Goal: Task Accomplishment & Management: Use online tool/utility

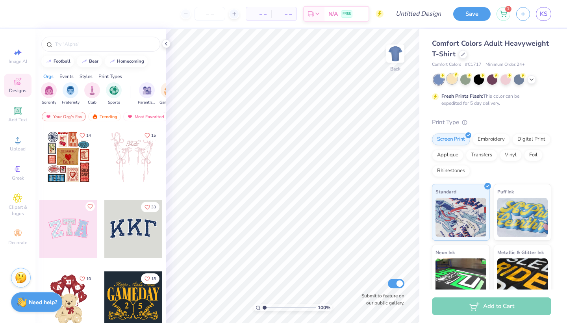
drag, startPoint x: 0, startPoint y: 0, endPoint x: 451, endPoint y: 82, distance: 457.9
click at [451, 82] on div at bounding box center [452, 79] width 10 height 10
drag, startPoint x: 451, startPoint y: 82, endPoint x: 531, endPoint y: 78, distance: 80.4
click at [531, 78] on icon at bounding box center [532, 79] width 6 height 6
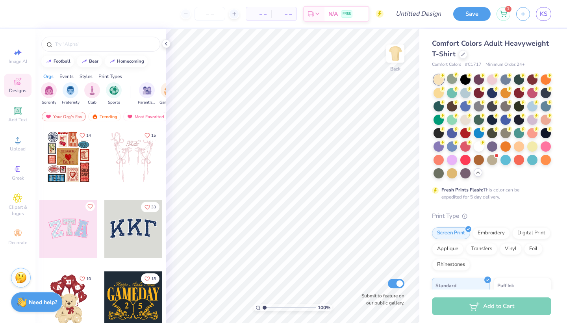
click at [532, 146] on div at bounding box center [532, 146] width 10 height 10
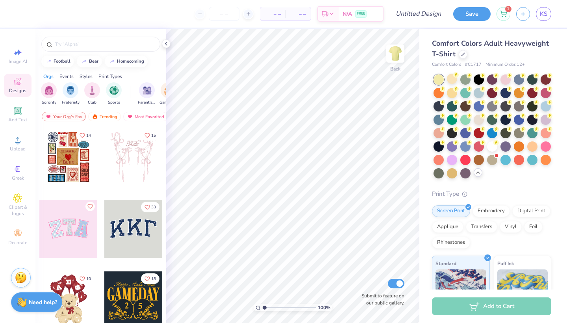
click at [449, 82] on div at bounding box center [452, 79] width 10 height 10
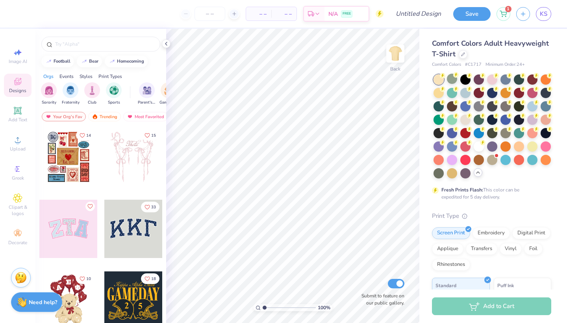
click at [548, 120] on div at bounding box center [546, 120] width 10 height 10
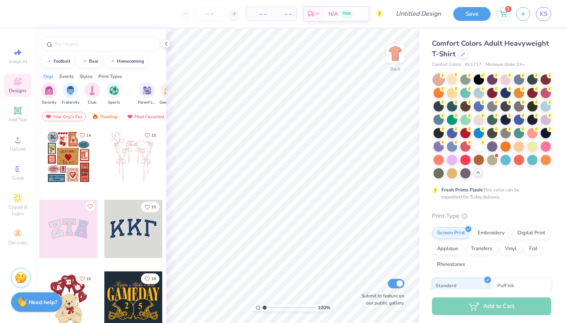
click at [17, 144] on circle at bounding box center [17, 142] width 4 height 4
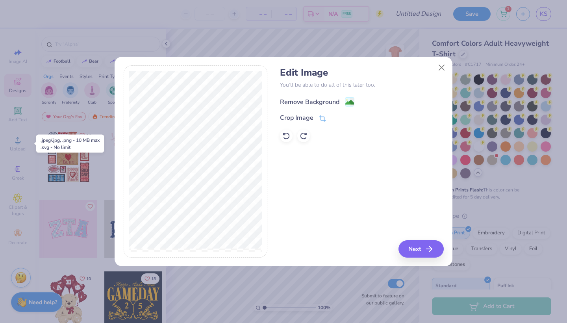
drag, startPoint x: 531, startPoint y: 78, endPoint x: 349, endPoint y: 102, distance: 183.4
click at [349, 102] on image at bounding box center [349, 102] width 9 height 9
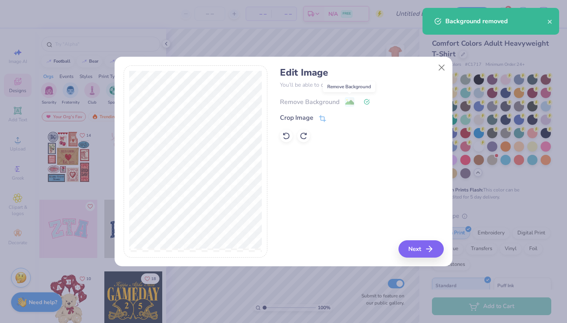
click at [412, 248] on button "Next" at bounding box center [421, 248] width 45 height 17
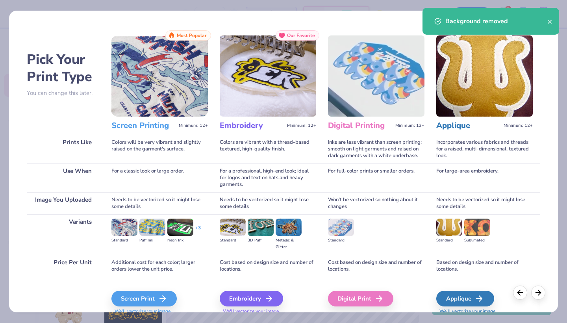
click at [141, 299] on div "Screen Print" at bounding box center [143, 299] width 65 height 16
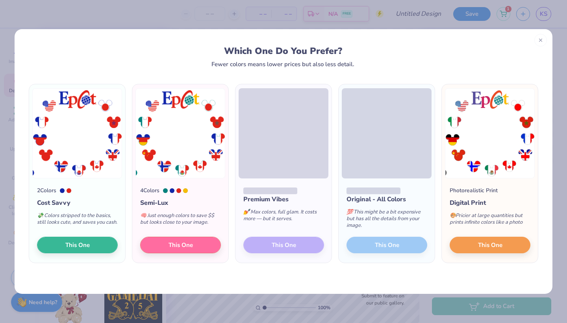
click at [469, 243] on button "This One" at bounding box center [490, 245] width 81 height 17
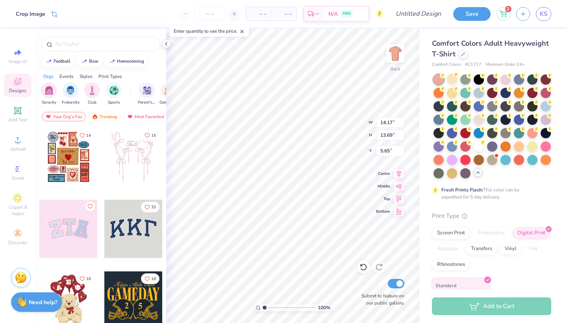
type input "13.80"
type input "13.33"
type input "6.01"
type input "11.86"
type input "11.45"
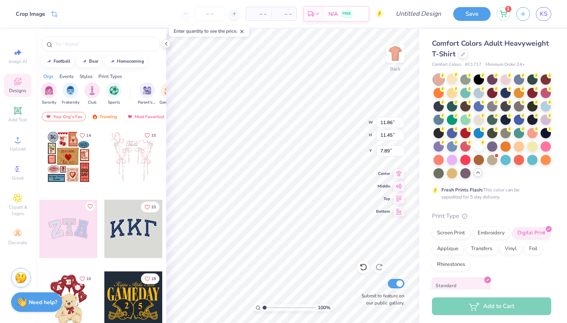
type input "4.31"
type input "11.04"
type input "10.66"
type input "3.83"
click at [10, 113] on div "Add Text" at bounding box center [18, 114] width 28 height 23
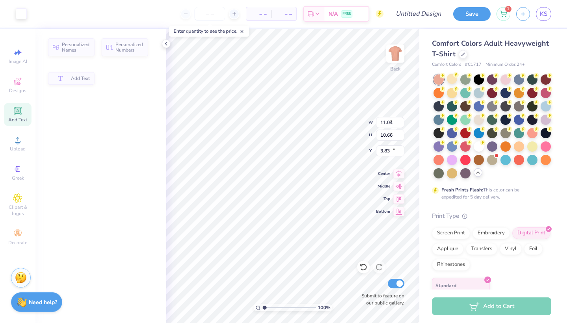
type input "5.59"
type input "1.62"
type input "11.69"
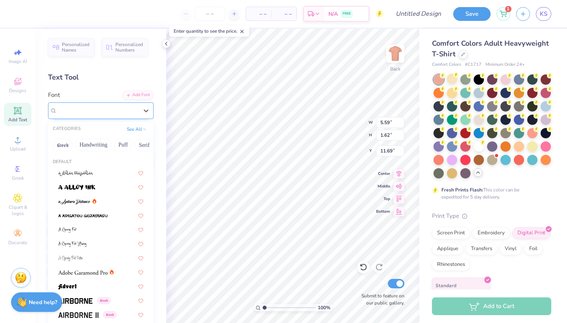
click at [109, 109] on div "Super Dream" at bounding box center [97, 110] width 83 height 12
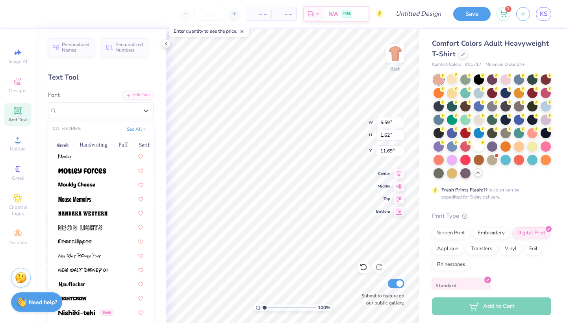
scroll to position [2948, 0]
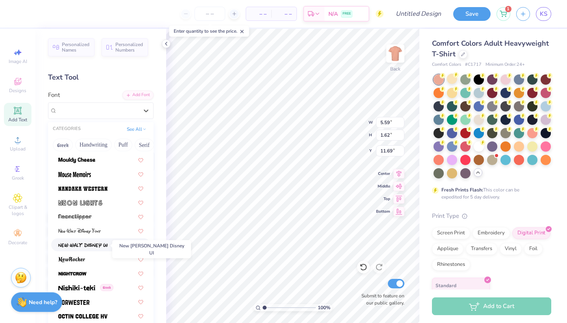
click at [100, 244] on img at bounding box center [82, 246] width 49 height 6
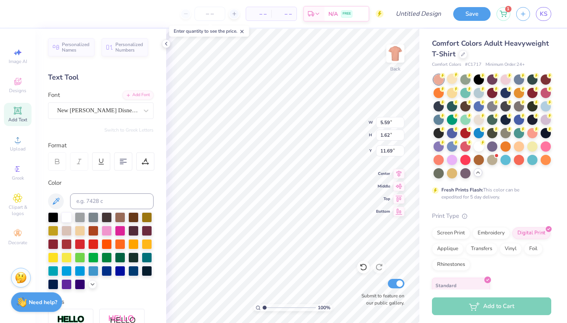
type input "5.64"
type input "1.69"
type input "11.66"
type textarea "Q"
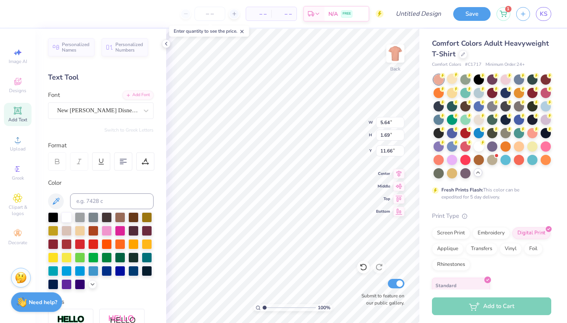
type textarea "world showcase"
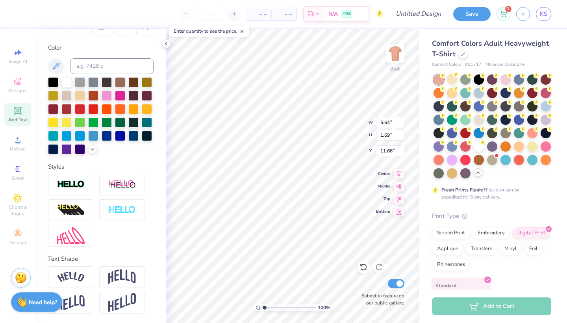
scroll to position [135, 0]
click at [77, 280] on img at bounding box center [71, 277] width 28 height 11
click at [387, 187] on div "100 % Back W 5.64 5.64 " H 1.69 1.69 " Y 11.66 11.66 " Center Middle Top Bottom…" at bounding box center [292, 176] width 253 height 294
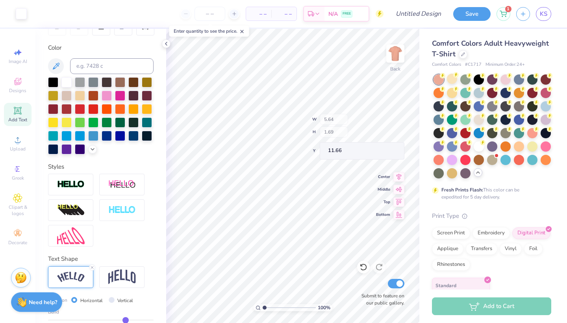
click at [75, 273] on img at bounding box center [71, 277] width 28 height 11
type input "7.89"
type input "1.59"
type input "6.31"
type input "7.51"
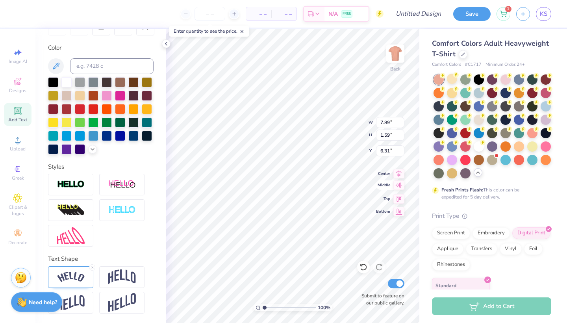
type input "1.51"
type input "6.47"
click at [147, 137] on div at bounding box center [147, 135] width 10 height 10
click at [268, 306] on div "100 %" at bounding box center [293, 307] width 79 height 7
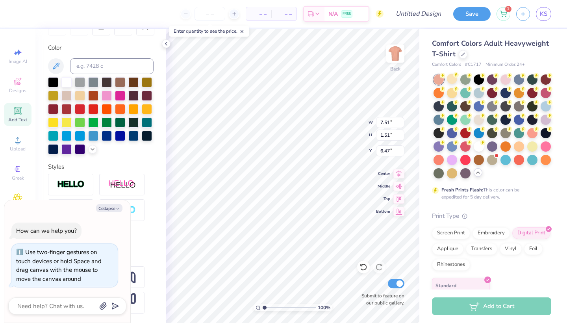
drag, startPoint x: 264, startPoint y: 308, endPoint x: 256, endPoint y: 306, distance: 7.6
type input "1"
click at [256, 306] on div "100 %" at bounding box center [293, 307] width 79 height 7
click at [110, 211] on button "Collapse" at bounding box center [109, 208] width 26 height 8
type textarea "x"
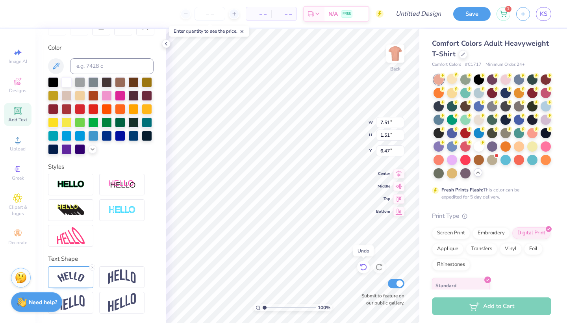
click at [363, 267] on icon at bounding box center [364, 267] width 8 height 8
click at [380, 266] on icon at bounding box center [381, 265] width 2 height 2
click at [78, 278] on img at bounding box center [71, 277] width 28 height 11
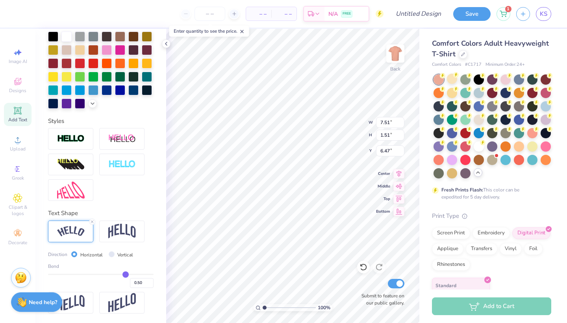
scroll to position [181, 0]
type input "0.49"
type input "0.48"
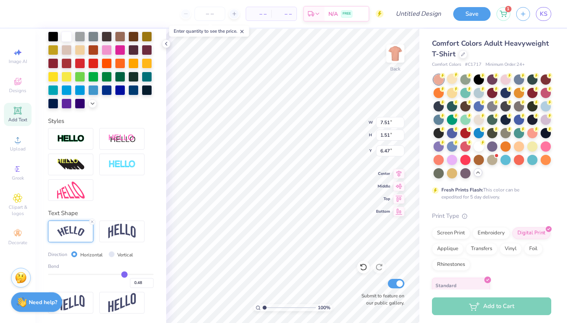
type input "0.46"
type input "0.44"
type input "0.43"
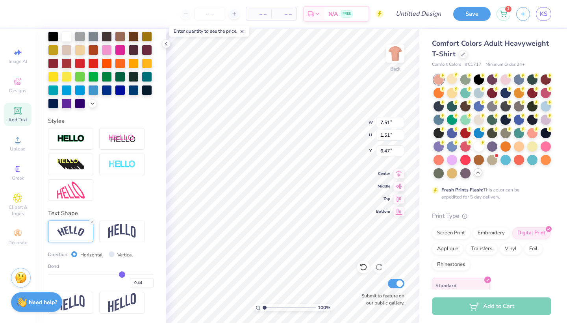
type input "0.43"
type input "0.42"
type input "0.4"
type input "0.40"
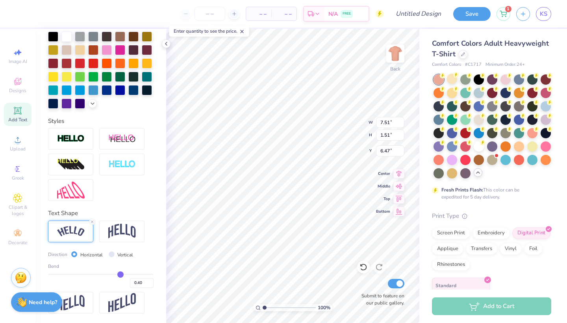
type input "0.38"
type input "0.37"
type input "0.35"
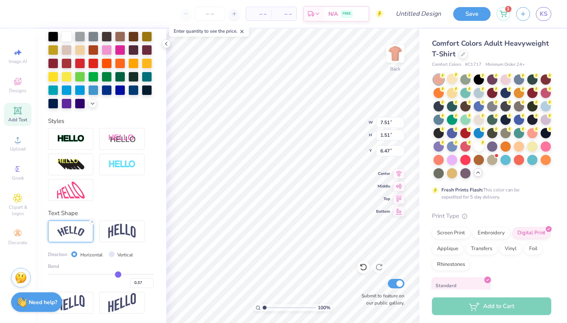
type input "0.35"
type input "0.33"
type input "0.32"
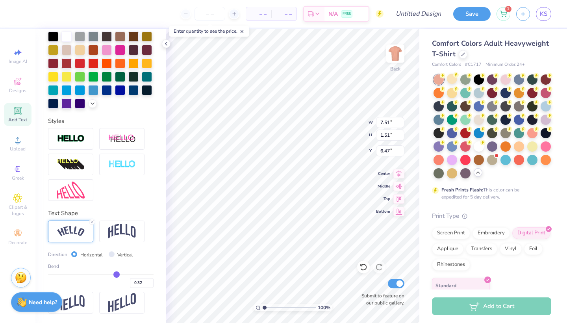
type input "0.31"
type input "0.3"
type input "0.30"
type input "0.29"
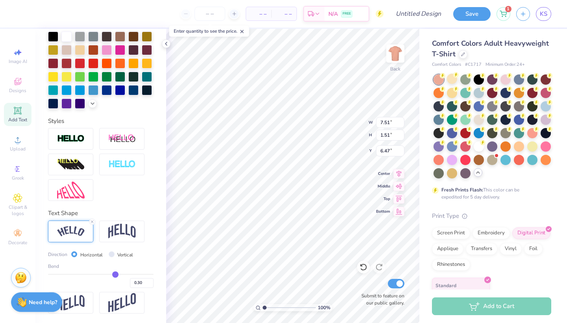
type input "0.29"
type input "0.28"
type input "0.26"
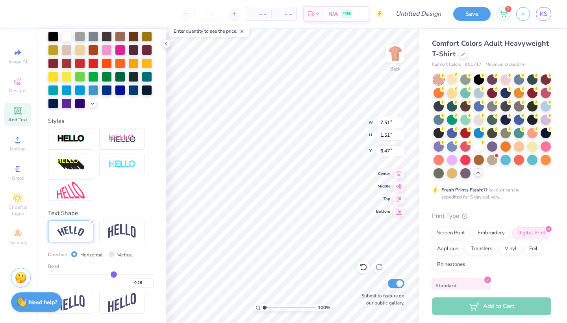
type input "0.25"
type input "0.24"
type input "0.22"
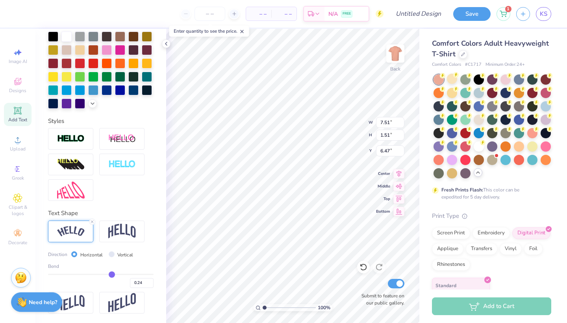
type input "0.22"
type input "0.21"
type input "0.18"
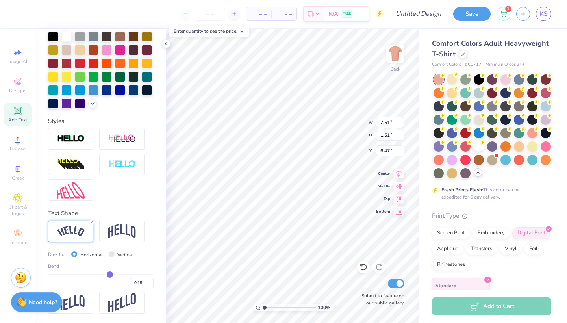
type input "0.16"
type input "0.13"
type input "0.11"
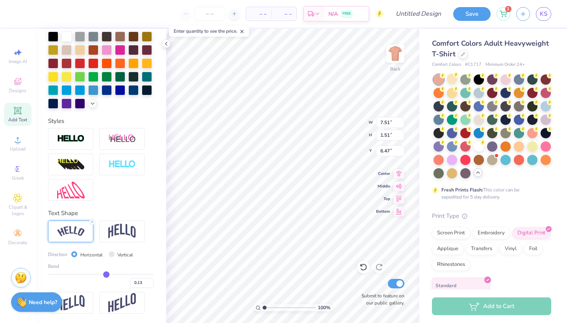
type input "0.11"
type input "0.1"
type input "0.10"
type input "0.08"
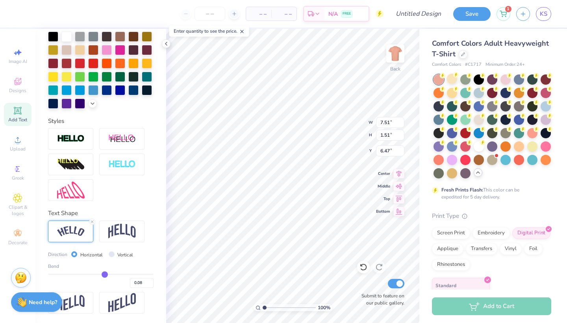
type input "0.07"
type input "0.06"
drag, startPoint x: 126, startPoint y: 275, endPoint x: 104, endPoint y: 275, distance: 21.7
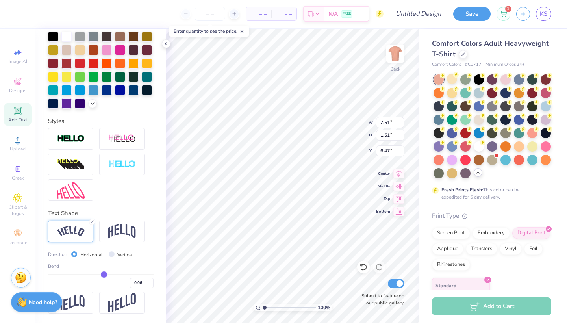
type input "0.06"
click at [104, 275] on input "range" at bounding box center [101, 274] width 106 height 1
type input "6.95"
type input "0.64"
type input "6.91"
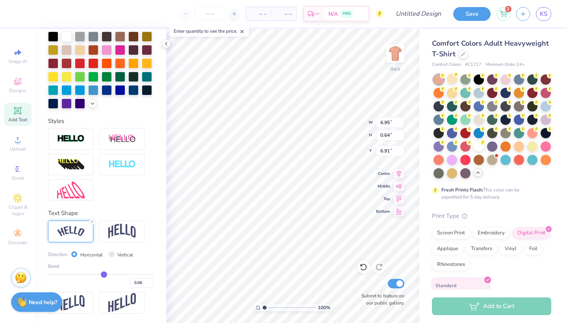
type input "0.07"
type input "0.08"
type input "0.1"
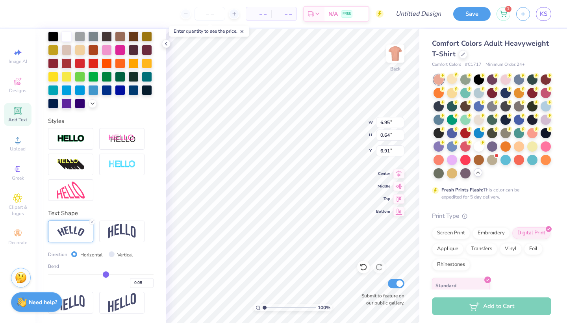
type input "0.10"
type input "0.13"
type input "0.17"
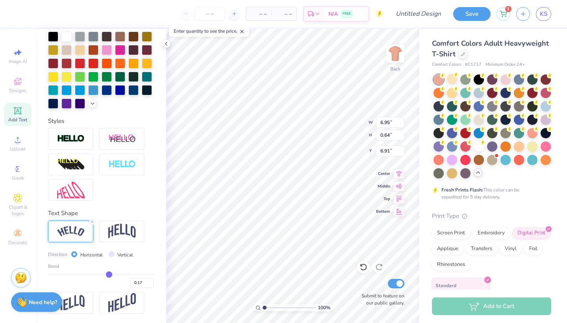
type input "0.21"
type input "0.25"
type input "0.28"
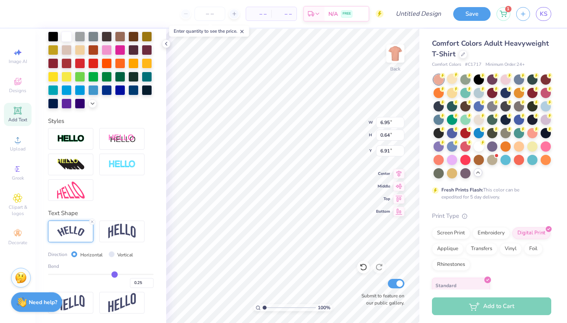
type input "0.28"
type input "0.31"
type input "0.34"
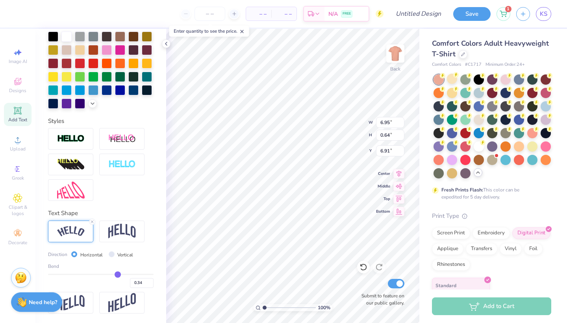
type input "0.37"
type input "0.39"
type input "0.42"
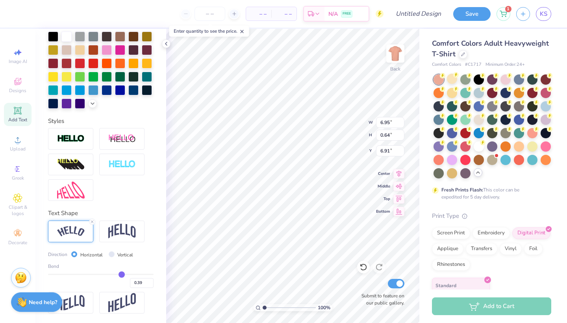
type input "0.42"
type input "0.44"
type input "0.48"
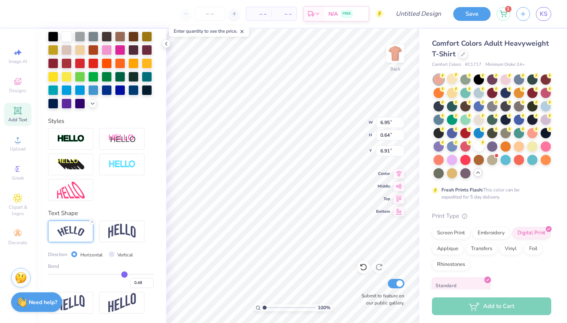
type input "0.5"
type input "0.50"
type input "0.53"
type input "0.56"
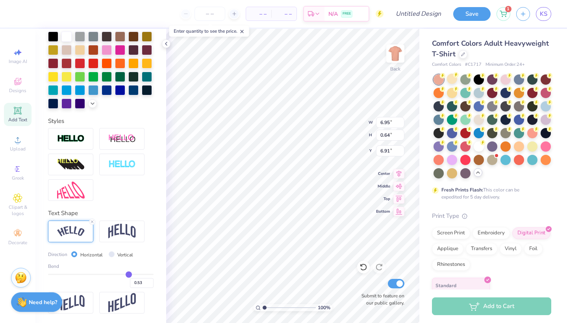
type input "0.56"
type input "0.58"
type input "0.61"
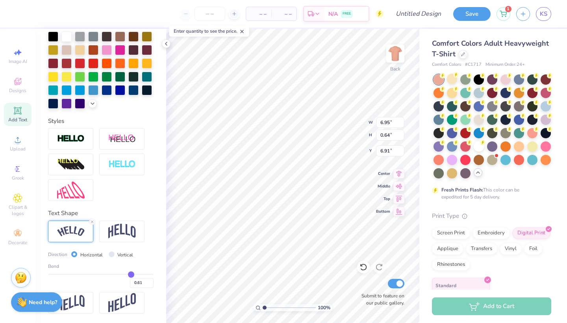
type input "0.63"
type input "0.66"
type input "0.68"
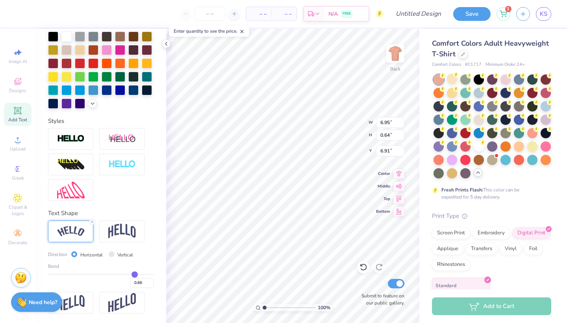
type input "0.68"
type input "0.71"
type input "0.74"
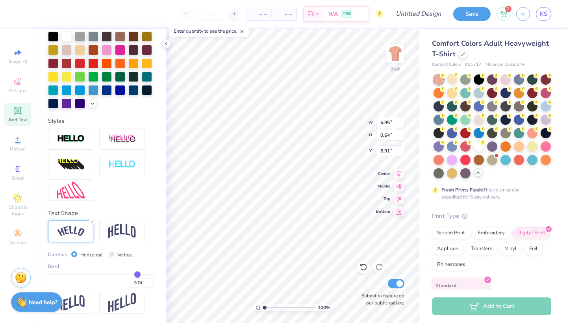
type input "0.76"
type input "0.79"
type input "0.83"
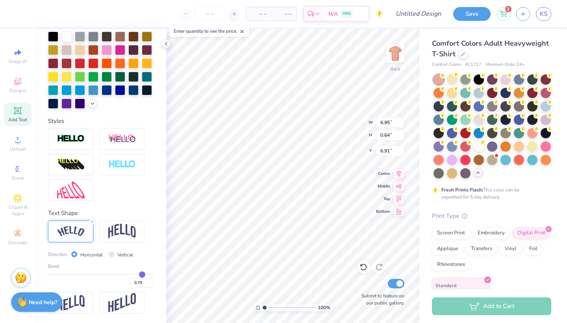
type input "0.83"
type input "0.85"
type input "0.87"
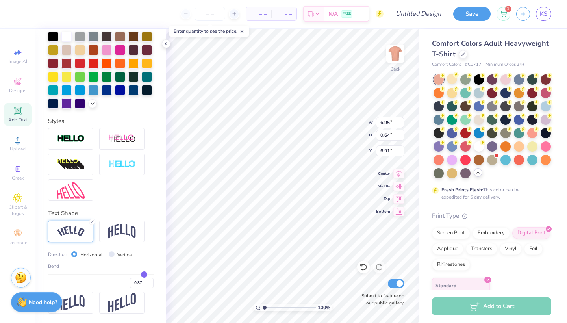
type input "0.89"
type input "0.9"
type input "0.90"
type input "0.91"
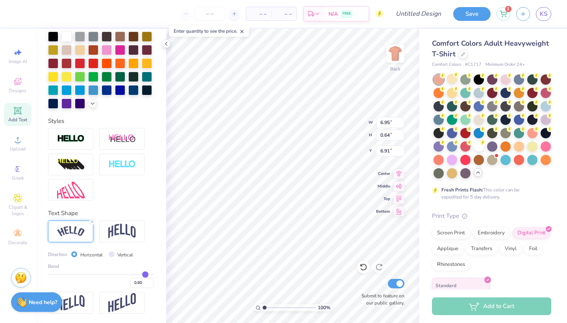
type input "0.91"
drag, startPoint x: 104, startPoint y: 275, endPoint x: 146, endPoint y: 278, distance: 42.2
type input "0.91"
click at [146, 278] on div "0.91" at bounding box center [101, 281] width 106 height 14
type input "7.91"
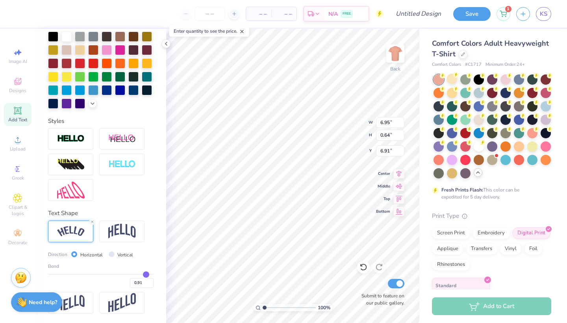
type input "3.50"
type input "5.48"
drag, startPoint x: 146, startPoint y: 278, endPoint x: 142, endPoint y: 278, distance: 4.3
click at [142, 278] on input "0.91" at bounding box center [142, 283] width 24 height 10
type input "0.87"
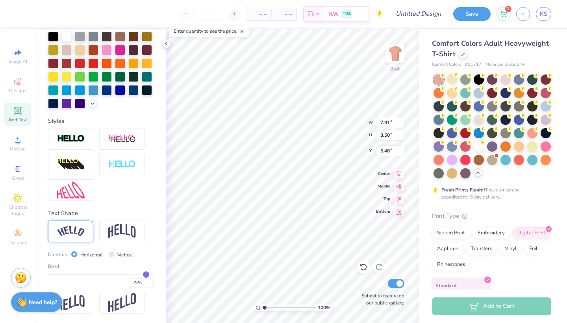
type input "0.87"
type input "0.86"
type input "0.85"
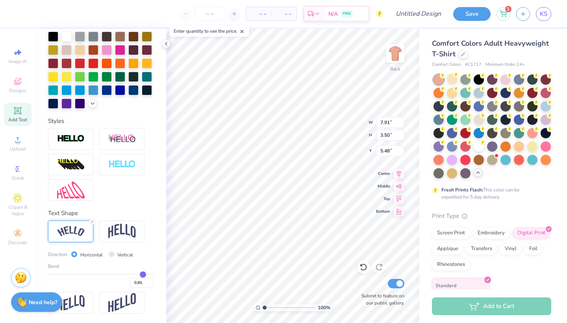
type input "0.84"
type input "0.83"
click at [142, 274] on input "range" at bounding box center [101, 274] width 106 height 1
type input "0.83"
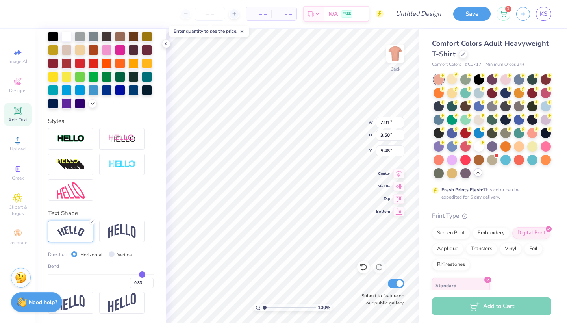
type input "7.84"
type input "3.05"
type input "5.70"
type input "0.82"
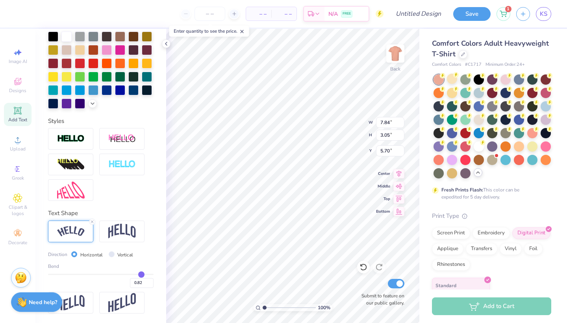
type input "0.81"
type input "0.8"
type input "0.80"
type input "0.79"
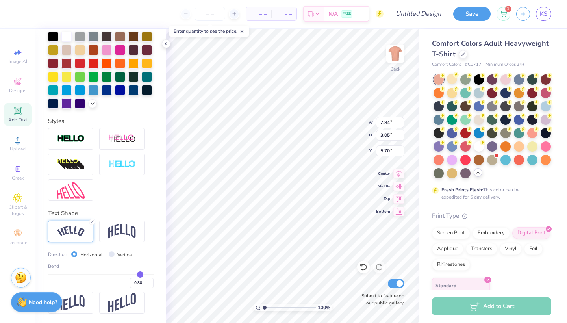
type input "0.79"
type input "0.78"
type input "0.77"
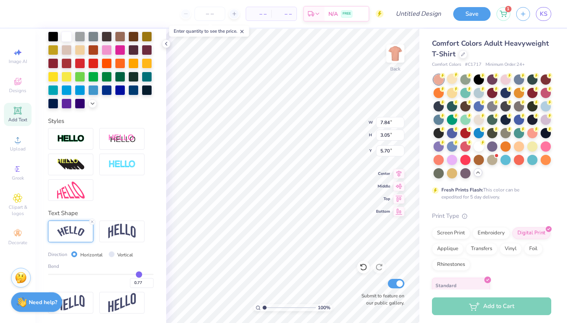
type input "0.76"
type input "0.75"
type input "0.74"
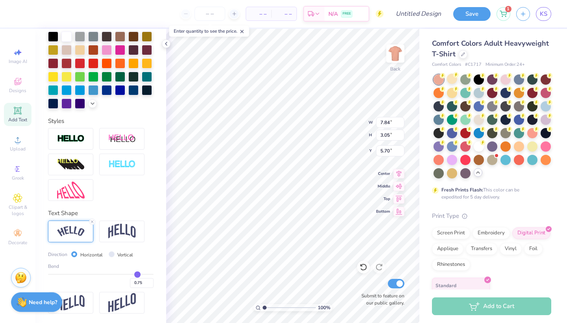
type input "0.74"
drag, startPoint x: 142, startPoint y: 274, endPoint x: 137, endPoint y: 274, distance: 4.7
type input "0.74"
click at [137, 274] on input "range" at bounding box center [101, 274] width 106 height 1
type input "7.76"
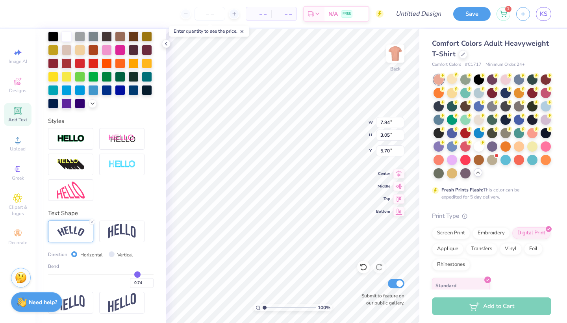
type input "2.58"
type input "6.22"
type input "4.24"
click at [22, 114] on icon at bounding box center [17, 110] width 9 height 9
type input "5.59"
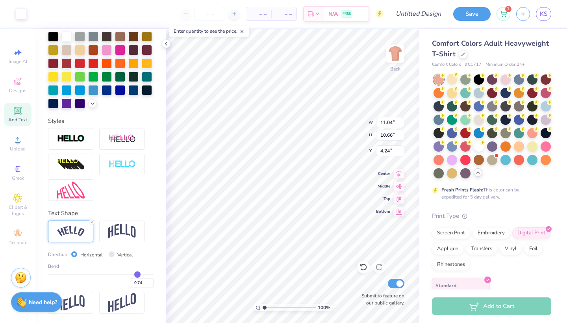
type input "1.62"
type input "11.69"
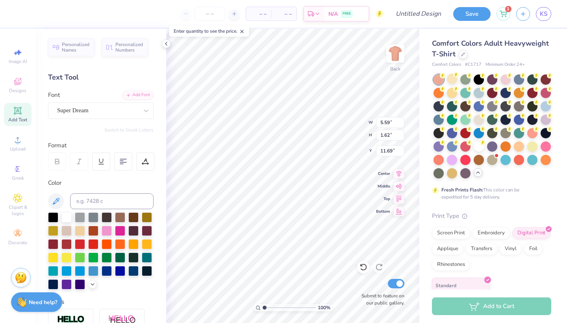
scroll to position [0, 0]
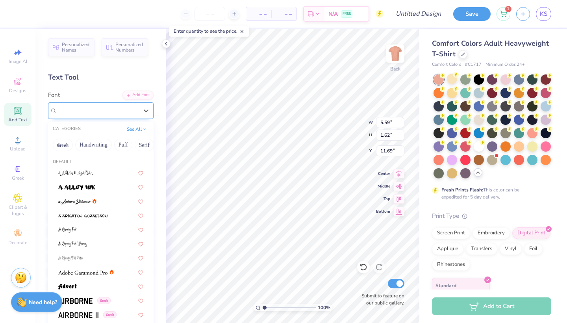
click at [89, 111] on span "Super Dream" at bounding box center [73, 110] width 32 height 9
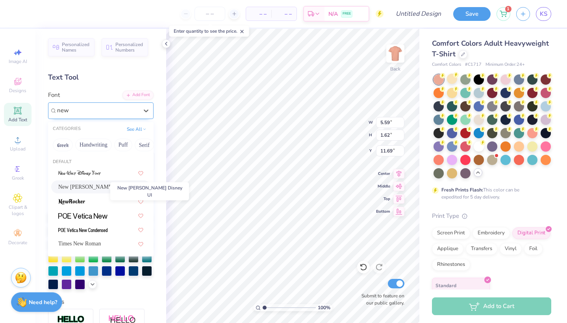
click at [83, 188] on span "New [PERSON_NAME] Disney UI" at bounding box center [97, 187] width 78 height 8
type input "new"
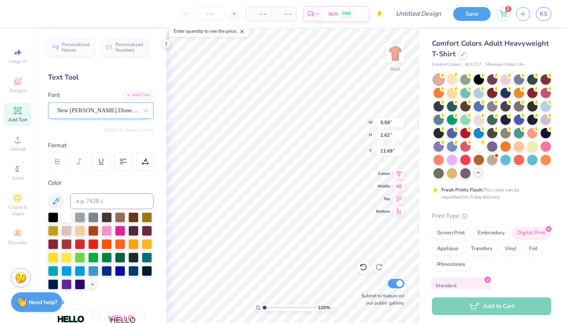
type input "5.64"
type input "1.69"
click at [144, 273] on div at bounding box center [147, 270] width 10 height 10
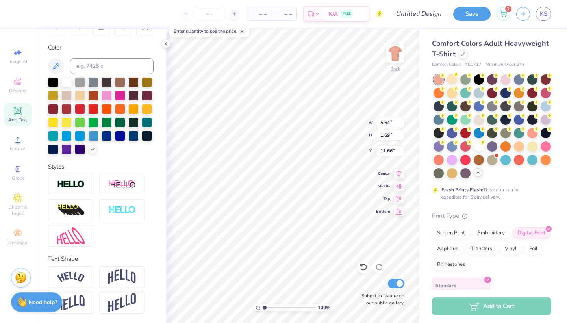
scroll to position [135, 0]
click at [80, 277] on img at bounding box center [71, 277] width 28 height 11
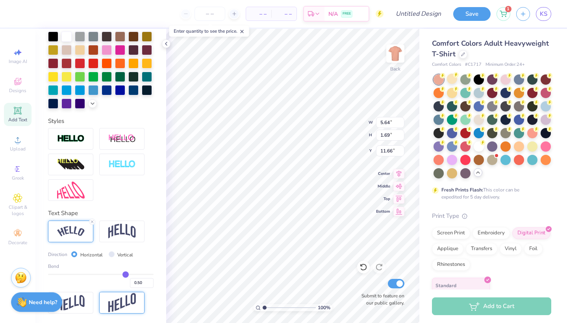
scroll to position [181, 0]
drag, startPoint x: 127, startPoint y: 274, endPoint x: 102, endPoint y: 272, distance: 24.9
click at [102, 274] on input "range" at bounding box center [101, 274] width 106 height 1
drag, startPoint x: 101, startPoint y: 272, endPoint x: 61, endPoint y: 272, distance: 40.2
click at [61, 274] on input "range" at bounding box center [101, 274] width 106 height 1
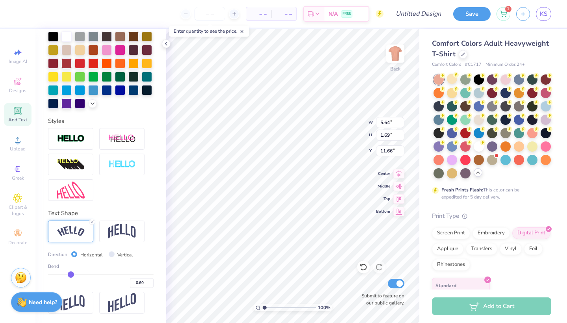
drag, startPoint x: 61, startPoint y: 272, endPoint x: 71, endPoint y: 273, distance: 10.7
click at [71, 274] on input "range" at bounding box center [101, 274] width 106 height 1
click at [67, 232] on img at bounding box center [71, 231] width 28 height 11
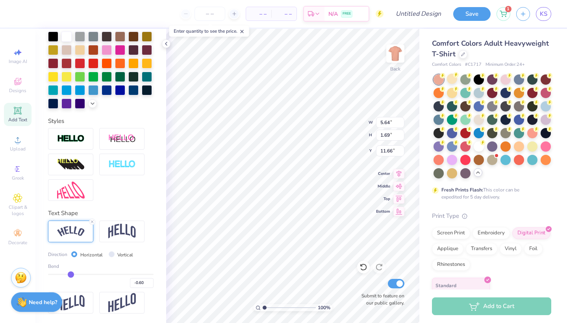
scroll to position [135, 0]
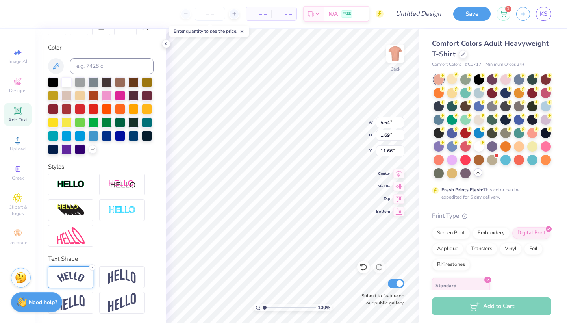
click at [76, 277] on img at bounding box center [71, 277] width 28 height 11
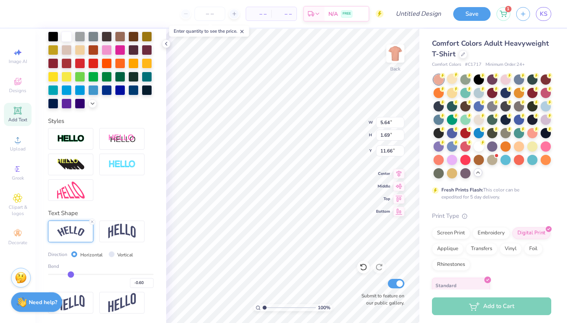
scroll to position [181, 0]
drag, startPoint x: 69, startPoint y: 275, endPoint x: 64, endPoint y: 275, distance: 5.1
click at [64, 275] on input "range" at bounding box center [101, 274] width 106 height 1
drag, startPoint x: 64, startPoint y: 275, endPoint x: 88, endPoint y: 281, distance: 24.6
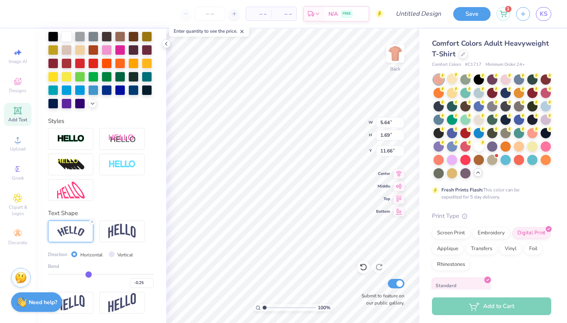
click at [88, 281] on div "-0.25" at bounding box center [101, 281] width 106 height 14
drag, startPoint x: 87, startPoint y: 275, endPoint x: 73, endPoint y: 274, distance: 14.2
click at [73, 274] on input "range" at bounding box center [101, 274] width 106 height 1
click at [69, 275] on input "range" at bounding box center [101, 274] width 106 height 1
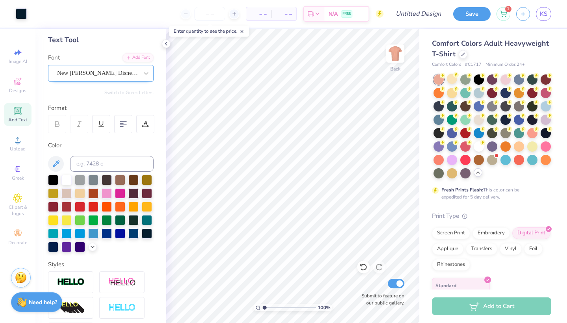
scroll to position [30, 0]
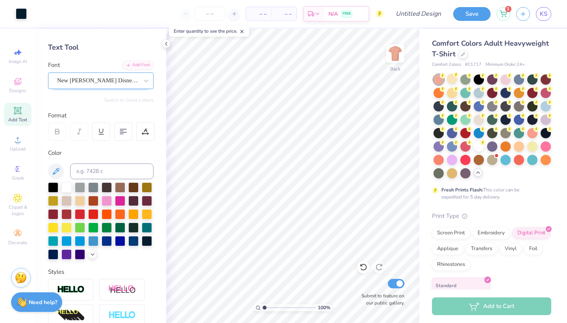
click at [17, 112] on icon at bounding box center [18, 111] width 6 height 6
click at [80, 87] on div "Super Dream" at bounding box center [101, 80] width 106 height 17
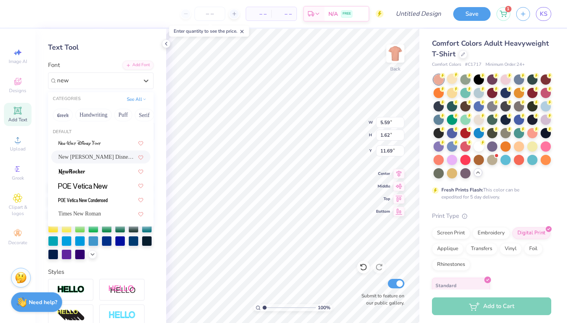
click at [68, 155] on span "New [PERSON_NAME] Disney UI" at bounding box center [97, 157] width 78 height 8
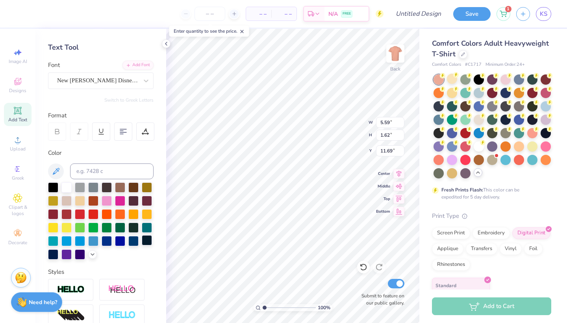
click at [146, 243] on div at bounding box center [147, 240] width 10 height 10
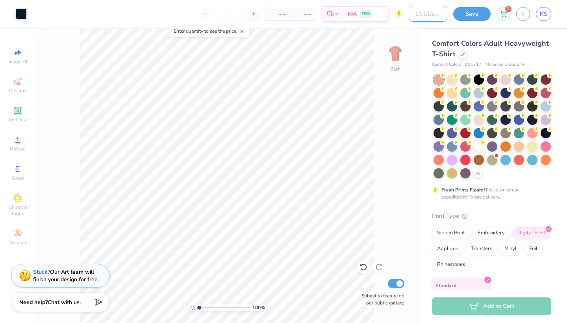
click at [410, 14] on input "Design Title" at bounding box center [428, 14] width 39 height 16
click at [463, 12] on button "Save" at bounding box center [471, 13] width 37 height 14
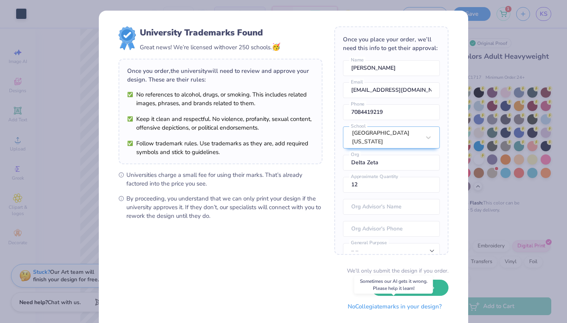
click at [419, 307] on button "No Collegiate marks in your design?" at bounding box center [395, 307] width 108 height 16
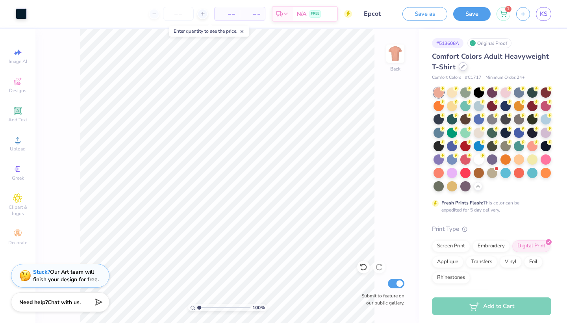
click at [463, 65] on icon at bounding box center [463, 66] width 3 height 3
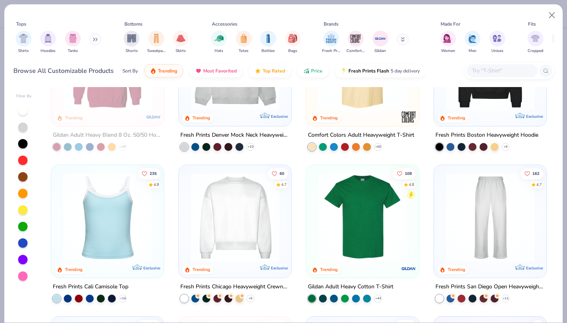
scroll to position [85, 0]
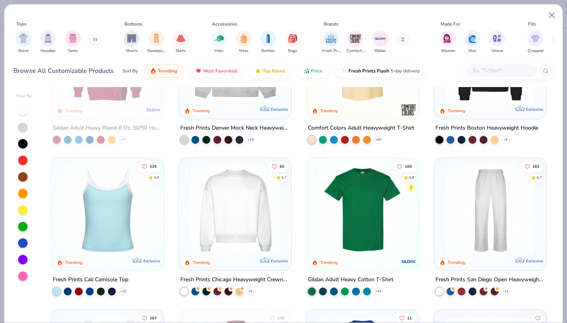
click at [109, 212] on img at bounding box center [107, 210] width 97 height 89
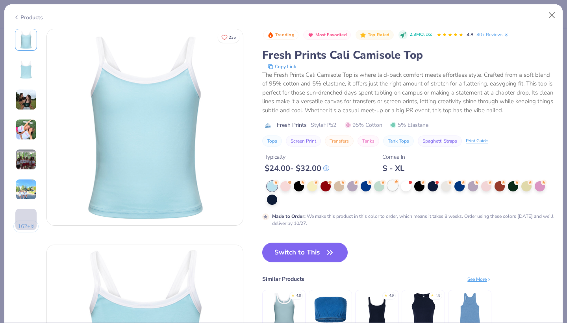
click at [394, 185] on div at bounding box center [393, 185] width 10 height 10
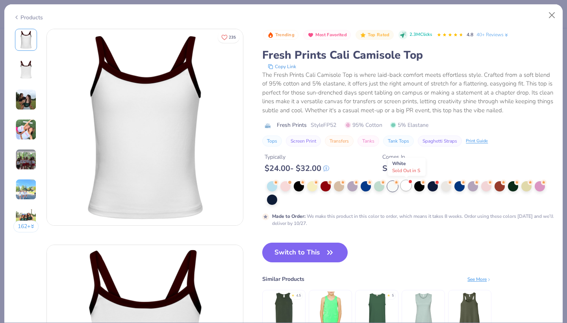
click at [408, 188] on div at bounding box center [406, 185] width 10 height 10
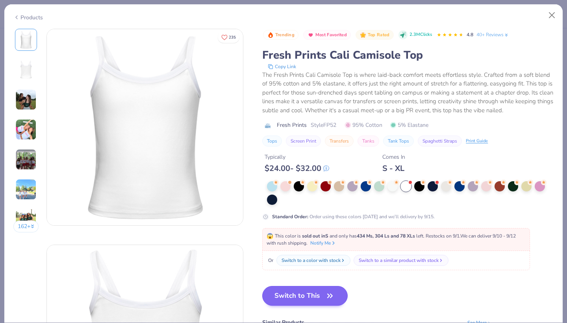
click at [308, 294] on button "Switch to This" at bounding box center [304, 296] width 85 height 20
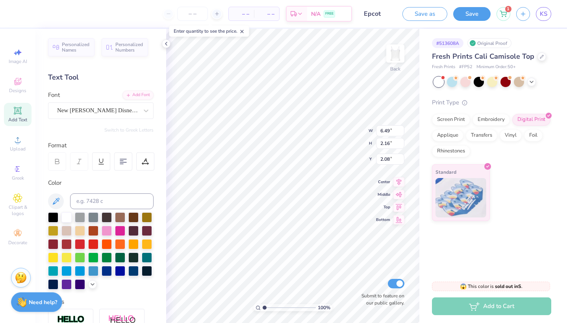
scroll to position [0, 2]
